Goal: Find contact information: Find contact information

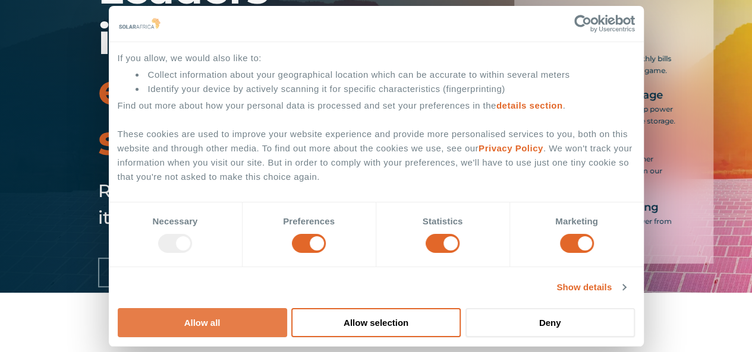
click at [287, 308] on button "Allow all" at bounding box center [202, 322] width 169 height 29
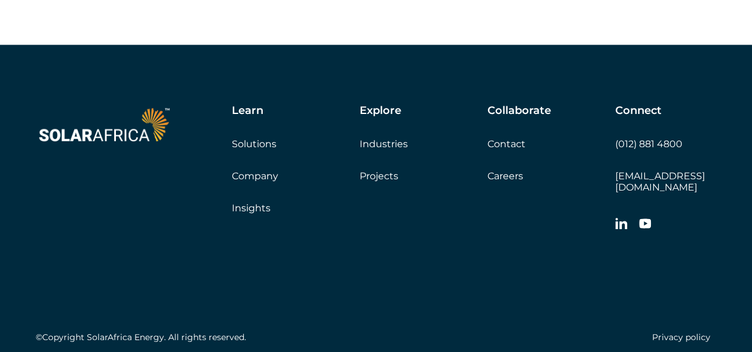
scroll to position [3503, 0]
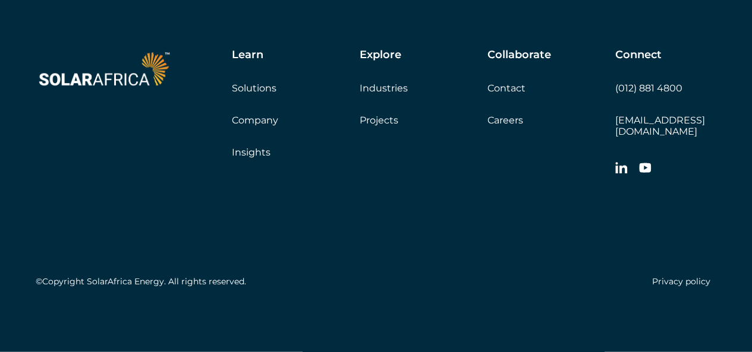
click at [518, 94] on link "Contact" at bounding box center [506, 88] width 38 height 11
